Goal: Task Accomplishment & Management: Manage account settings

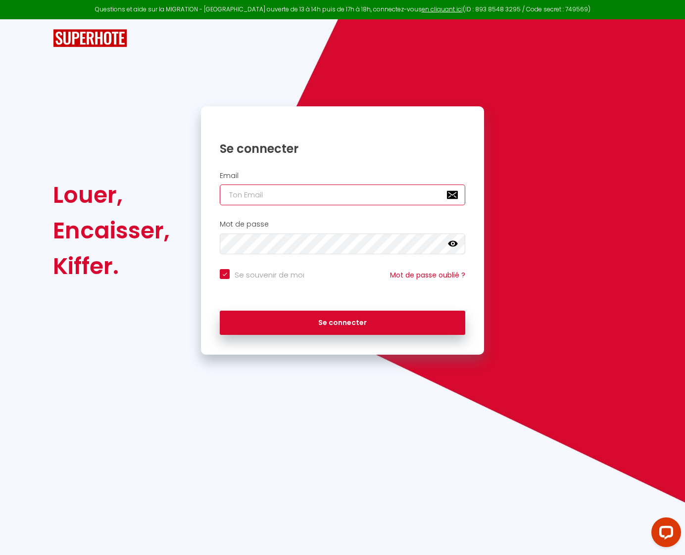
type input "[EMAIL_ADDRESS][DOMAIN_NAME]"
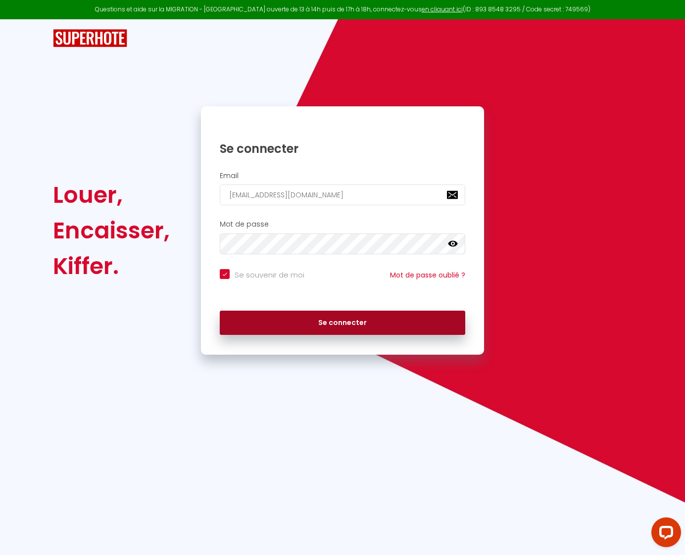
click at [328, 313] on button "Se connecter" at bounding box center [342, 323] width 245 height 25
checkbox input "true"
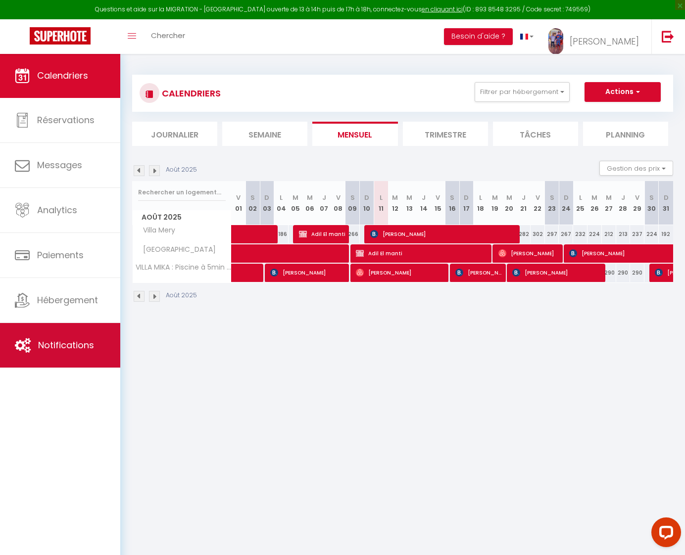
click at [71, 339] on span "Notifications" at bounding box center [66, 345] width 56 height 12
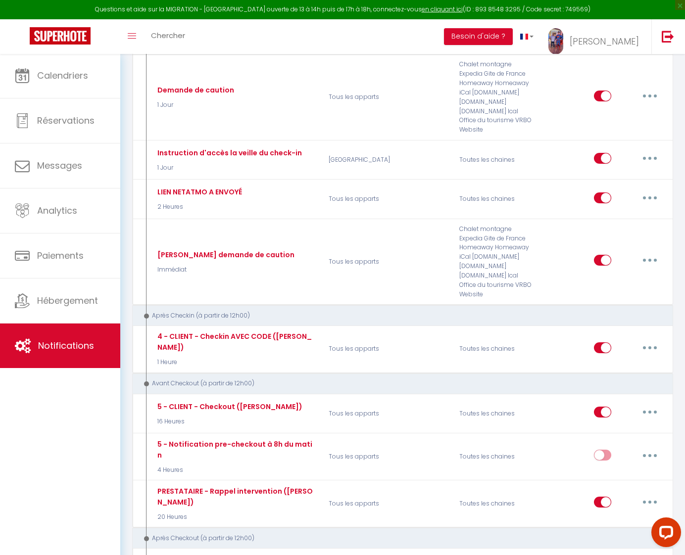
scroll to position [632, 0]
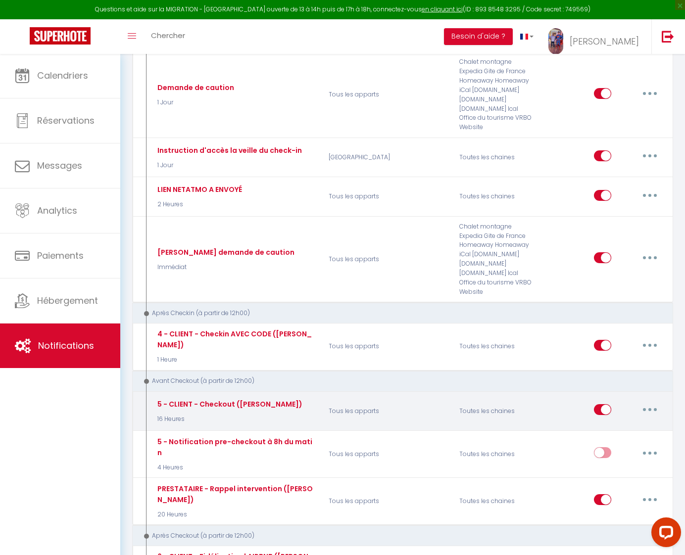
click at [647, 402] on button "button" at bounding box center [650, 410] width 28 height 16
click at [618, 424] on link "Editer" at bounding box center [623, 432] width 73 height 17
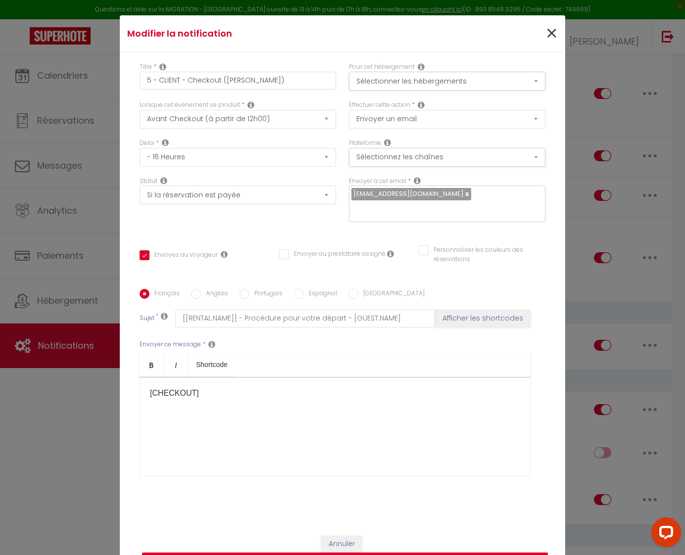
click at [555, 31] on span "×" at bounding box center [551, 34] width 12 height 30
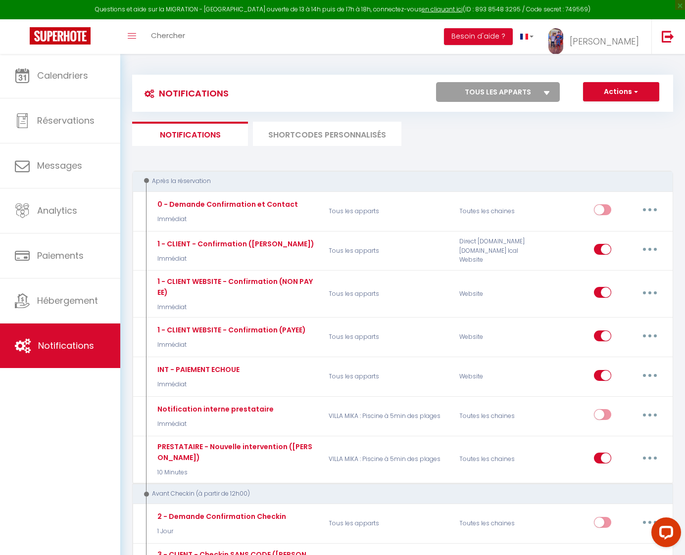
scroll to position [0, 0]
click at [349, 136] on li "SHORTCODES PERSONNALISÉS" at bounding box center [327, 134] width 148 height 24
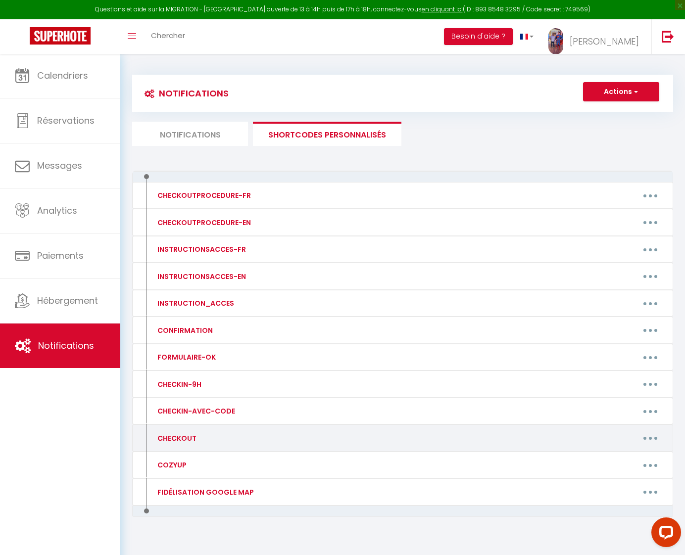
click at [653, 431] on button "button" at bounding box center [650, 438] width 28 height 16
click at [619, 454] on link "Editer" at bounding box center [624, 460] width 73 height 17
type input "CHECKOUT"
type textarea "CHECKOUT"
type textarea "Bonsoir [GUEST:FIRST_NAME], J'espère que vous avez passé un agréable séjour et …"
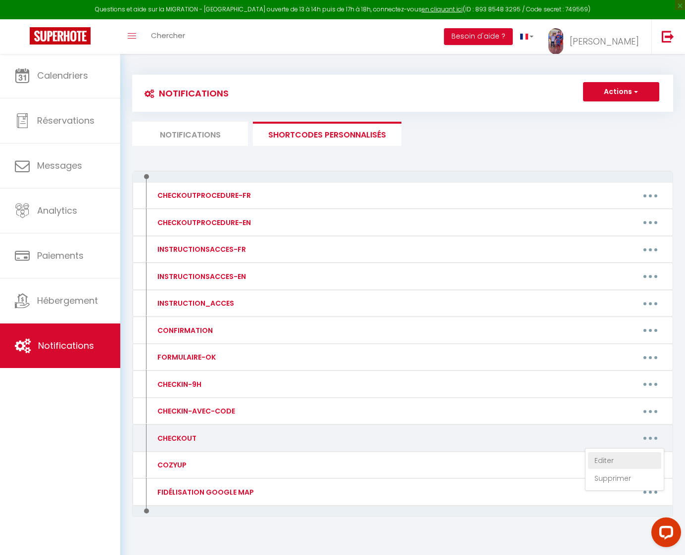
type textarea "Bonsoir [GUEST:FIRST_NAME], J'espère que vous avez passé un agréable séjour et …"
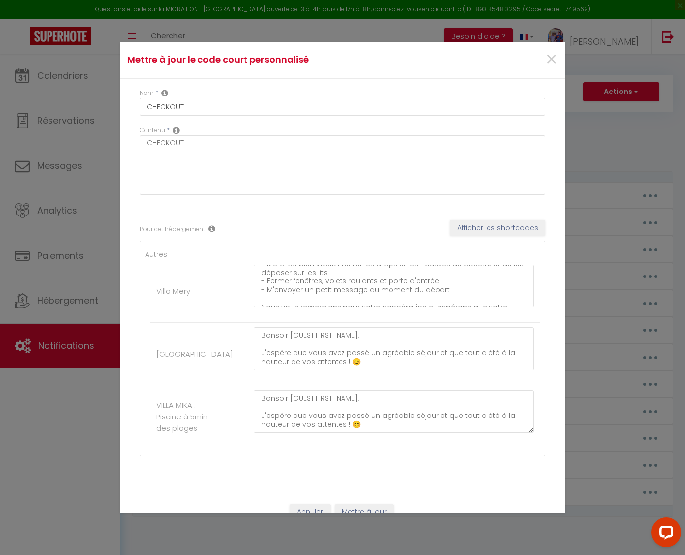
scroll to position [127, 0]
click at [438, 279] on textarea "Bonsoir [GUEST:FIRST_NAME], J'espère que vous avez passé un agréable séjour et …" at bounding box center [393, 286] width 279 height 43
drag, startPoint x: 353, startPoint y: 285, endPoint x: 259, endPoint y: 285, distance: 94.5
click at [258, 285] on textarea at bounding box center [393, 286] width 279 height 43
type textarea "Loremip [DOLOR:SITAM_CONS], A'elitse doe temp inci utlab et dolorema aliqua en …"
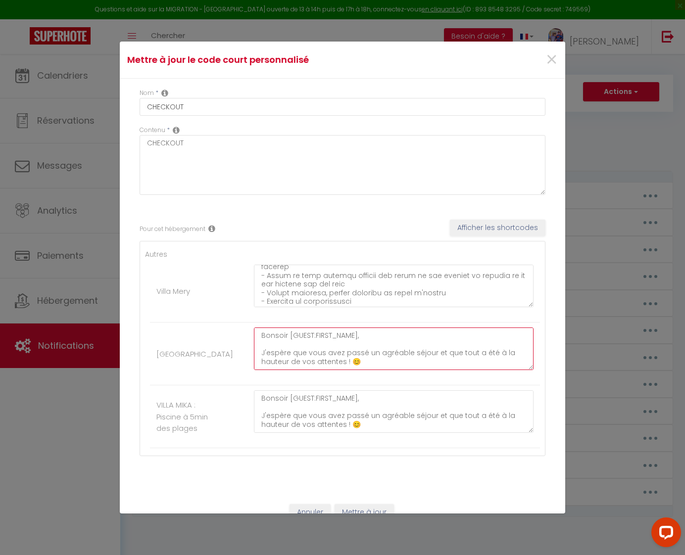
click at [383, 345] on textarea "Bonsoir [GUEST:FIRST_NAME], J'espère que vous avez passé un agréable séjour et …" at bounding box center [393, 348] width 279 height 43
click at [437, 340] on textarea "Bonsoir [GUEST:FIRST_NAME], J'espère que vous avez passé un agréable séjour et …" at bounding box center [393, 348] width 279 height 43
paste textarea "- Eteindre la climatisation"
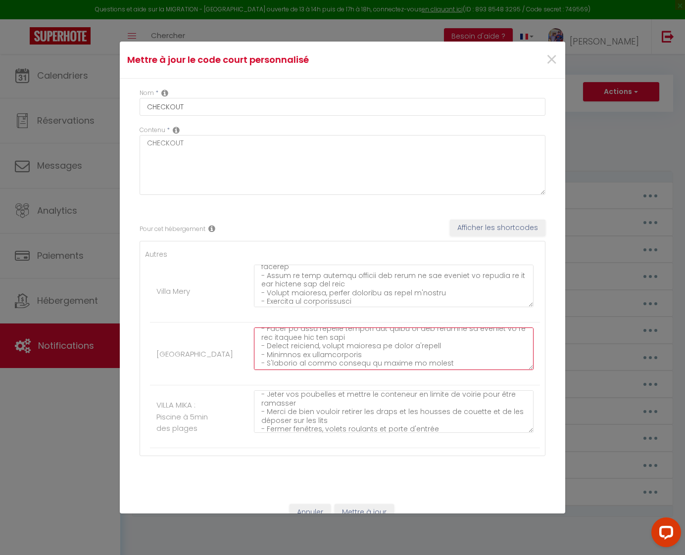
scroll to position [117, 0]
type textarea "Loremip [DOLOR:SITAM_CONS], A'elitse doe temp inci utlab et dolorema aliqua en …"
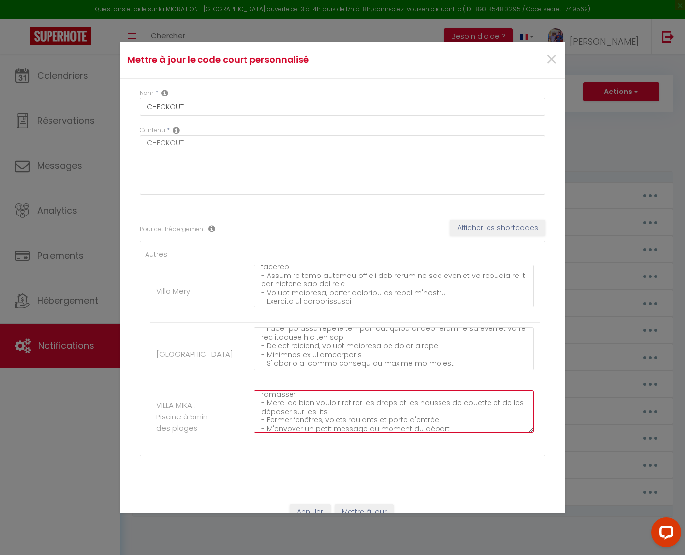
click at [434, 411] on textarea "Bonsoir [GUEST:FIRST_NAME], J'espère que vous avez passé un agréable séjour et …" at bounding box center [393, 411] width 279 height 43
paste textarea "- Eteindre la climatisation"
type textarea "Loremip [DOLOR:SITAM_CONS], A'elitse doe temp inci utlab et dolorema aliqua en …"
click at [371, 506] on button "Mettre à jour" at bounding box center [363, 512] width 59 height 17
